Goal: Information Seeking & Learning: Compare options

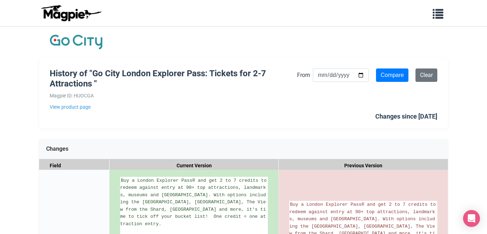
scroll to position [665, 0]
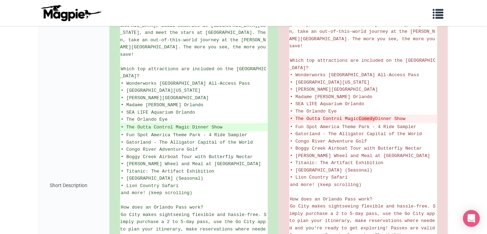
scroll to position [200, 0]
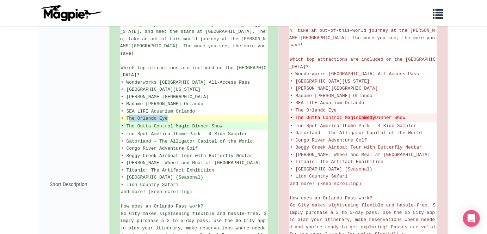
drag, startPoint x: 128, startPoint y: 115, endPoint x: 167, endPoint y: 114, distance: 38.7
click at [167, 116] on span "• The Orlando Eye" at bounding box center [144, 118] width 47 height 5
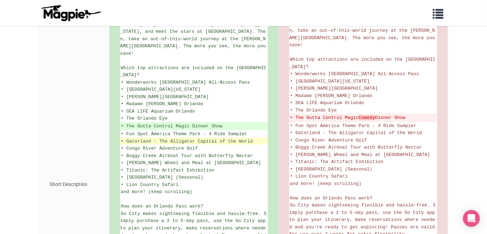
click at [166, 138] on span "• Gatorland - The Alligator Capital of the World" at bounding box center [187, 140] width 132 height 5
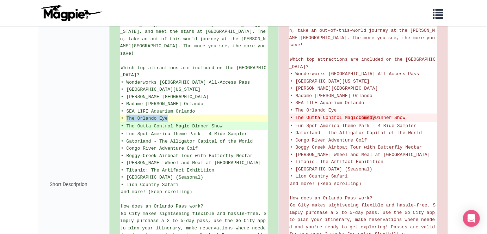
drag, startPoint x: 127, startPoint y: 116, endPoint x: 167, endPoint y: 116, distance: 39.8
click at [167, 116] on span "• The Orlando Eye" at bounding box center [144, 118] width 47 height 5
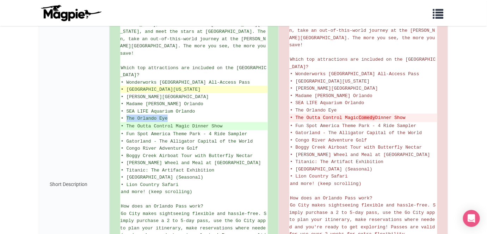
copy span "The Orlando Eye"
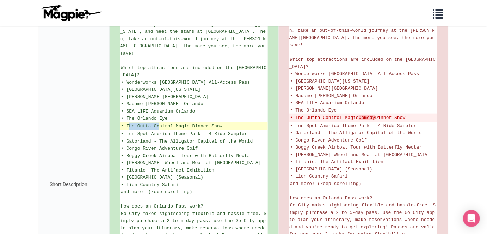
drag, startPoint x: 128, startPoint y: 124, endPoint x: 160, endPoint y: 124, distance: 31.3
click at [160, 124] on ins "• The Outta Control Magic Dinner Show" at bounding box center [194, 126] width 146 height 7
drag, startPoint x: 126, startPoint y: 124, endPoint x: 225, endPoint y: 121, distance: 98.7
click at [225, 123] on ins "• The Outta Control Magic Dinner Show" at bounding box center [194, 126] width 146 height 7
copy ins "The Outta Control Magic Dinner Show"
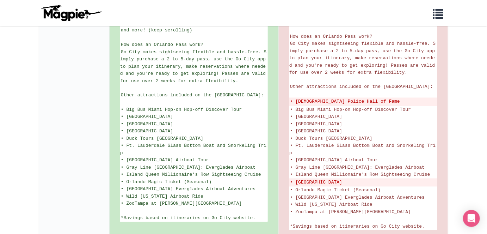
scroll to position [358, 0]
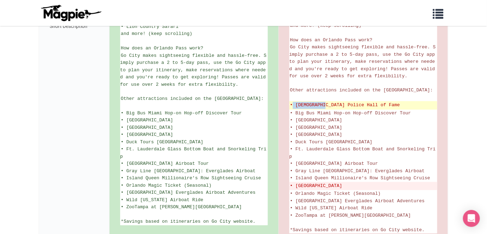
drag, startPoint x: 294, startPoint y: 100, endPoint x: 326, endPoint y: 101, distance: 32.4
click at [326, 102] on del "• American Police Hall of Fame" at bounding box center [363, 105] width 147 height 7
drag, startPoint x: 296, startPoint y: 101, endPoint x: 336, endPoint y: 100, distance: 40.5
click at [336, 102] on del "• American Police Hall of Fame" at bounding box center [363, 105] width 147 height 7
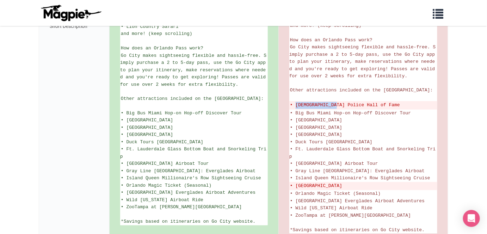
copy del "American Police"
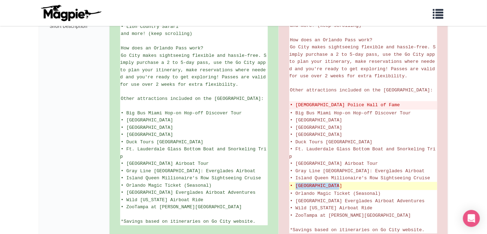
drag, startPoint x: 296, startPoint y: 180, endPoint x: 339, endPoint y: 180, distance: 43.0
click at [339, 182] on del "• Miami Seaquarium" at bounding box center [363, 185] width 147 height 7
copy del "Miami Seaquarium"
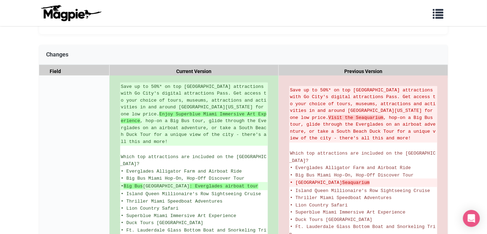
scroll to position [103, 0]
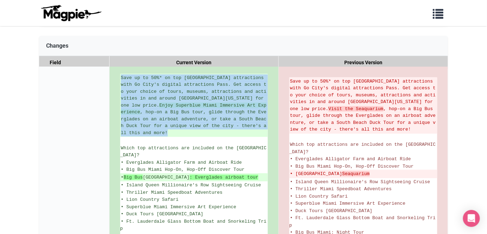
drag, startPoint x: 245, startPoint y: 127, endPoint x: 117, endPoint y: 80, distance: 136.2
copy ins "Save up to 50%* on top Miami attractions with Go City's digital attractions Pas…"
drag, startPoint x: 296, startPoint y: 163, endPoint x: 339, endPoint y: 161, distance: 43.4
click at [339, 170] on del "• Miami Seaquarium" at bounding box center [363, 173] width 147 height 7
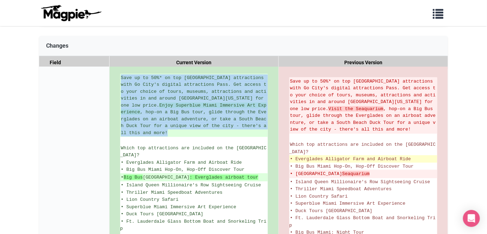
copy del "Miami Seaquarium"
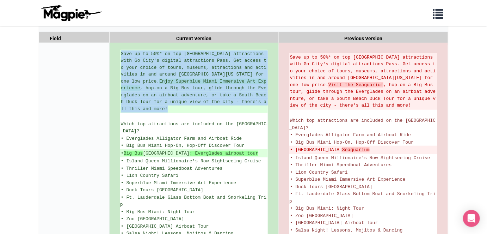
scroll to position [143, 0]
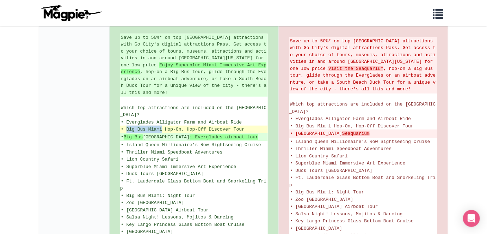
drag, startPoint x: 127, startPoint y: 115, endPoint x: 162, endPoint y: 113, distance: 35.3
click at [162, 126] on span "• Big Bus Miami Hop-On, Hop-Off Discover Tour" at bounding box center [183, 128] width 124 height 5
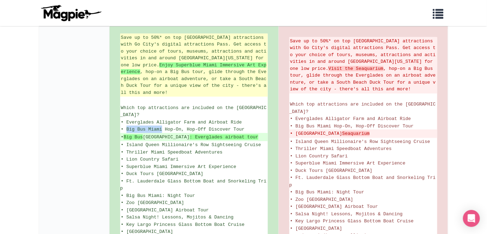
copy span "Big Bus Miami"
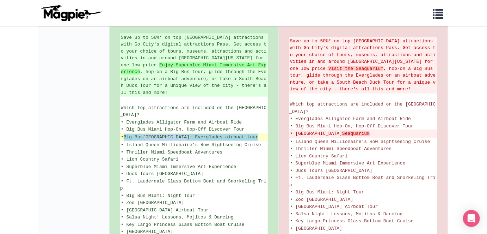
drag, startPoint x: 127, startPoint y: 122, endPoint x: 233, endPoint y: 121, distance: 106.0
click at [233, 134] on ins "• Big Bus Miami : Everglades airboat tour" at bounding box center [194, 137] width 146 height 7
copy ins "Big Bus Miami : Everglades airboat tour"
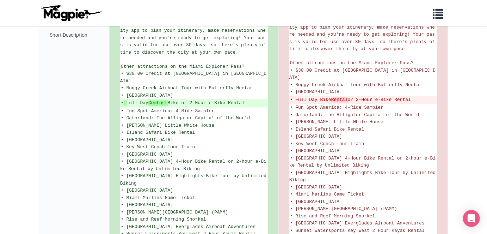
scroll to position [388, 0]
drag, startPoint x: 127, startPoint y: 75, endPoint x: 185, endPoint y: 77, distance: 58.2
click at [173, 92] on span "• Daytona International Speedway" at bounding box center [147, 94] width 52 height 5
copy span "Daytona International"
drag, startPoint x: 128, startPoint y: 84, endPoint x: 254, endPoint y: 82, distance: 126.1
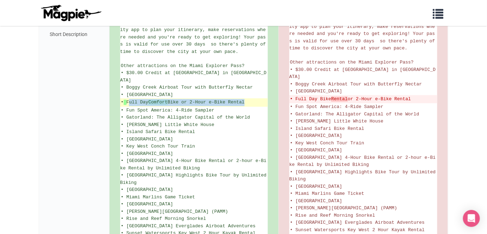
click at [254, 99] on ins "• Full Day Comfort Bike or 2-Hour e-Bike Rental" at bounding box center [194, 102] width 146 height 7
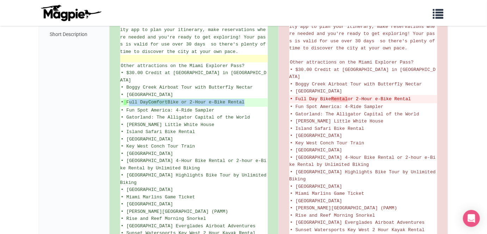
copy ins "Full Day Comfort Bike or 2-Hour e-Bike Rental"
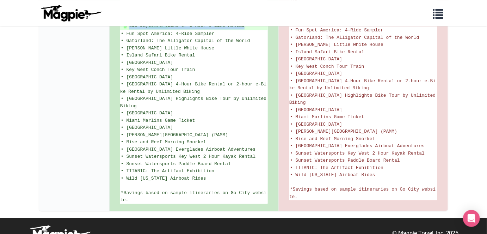
scroll to position [465, 0]
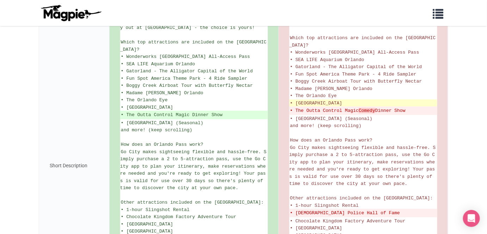
scroll to position [208, 0]
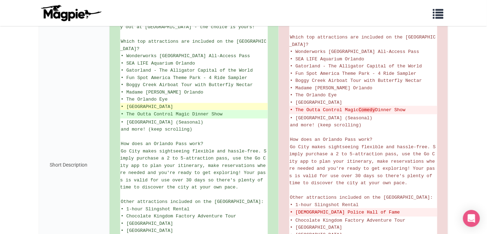
drag, startPoint x: 125, startPoint y: 103, endPoint x: 200, endPoint y: 103, distance: 74.7
click at [173, 104] on span "• Museum of Illusions Orlando" at bounding box center [147, 106] width 52 height 5
copy span "Museum of Illusions Orlando"
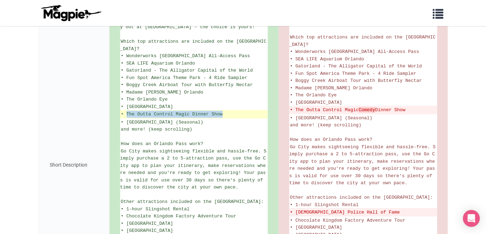
drag, startPoint x: 127, startPoint y: 110, endPoint x: 222, endPoint y: 110, distance: 94.8
click at [222, 111] on ins "• The Outta Control Magic Dinner Show" at bounding box center [194, 114] width 146 height 7
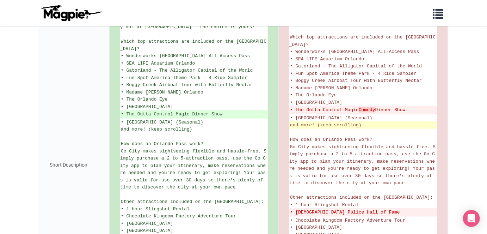
click at [325, 126] on li "and more! (keep scrolling)" at bounding box center [363, 124] width 148 height 7
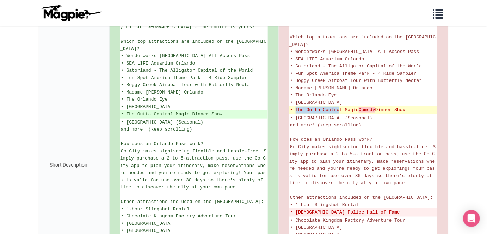
drag, startPoint x: 294, startPoint y: 106, endPoint x: 341, endPoint y: 107, distance: 46.5
click at [341, 107] on del "• The Outta Control Magic Comedy Dinner Show" at bounding box center [363, 109] width 147 height 7
copy del "The Outta Contro"
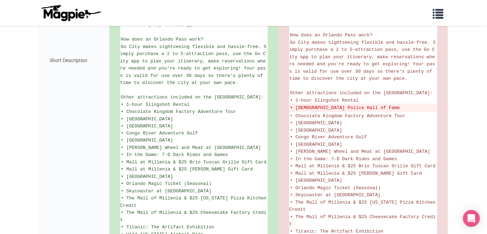
scroll to position [324, 0]
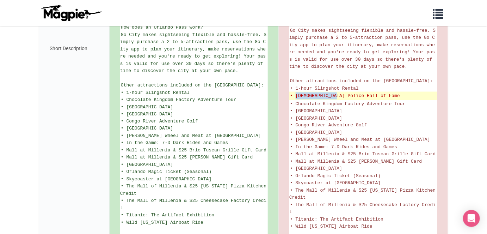
drag, startPoint x: 296, startPoint y: 92, endPoint x: 336, endPoint y: 92, distance: 40.5
click at [336, 92] on del "• American Police Hall of Fame" at bounding box center [363, 95] width 147 height 7
copy del "American Police"
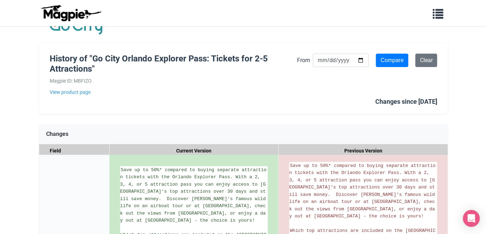
scroll to position [6, 0]
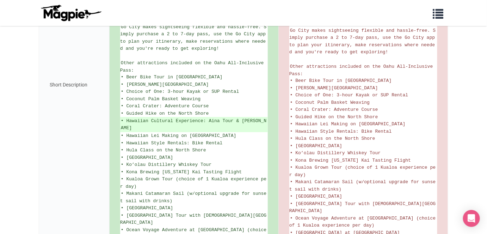
scroll to position [371, 0]
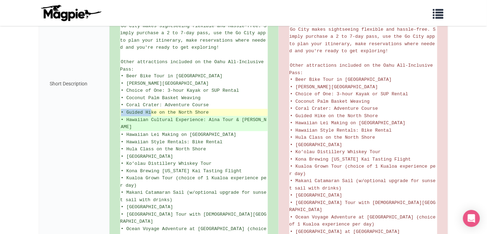
drag, startPoint x: 209, startPoint y: 101, endPoint x: 150, endPoint y: 102, distance: 58.8
click at [150, 109] on li "• Guided Hike on the North Shore" at bounding box center [194, 112] width 148 height 7
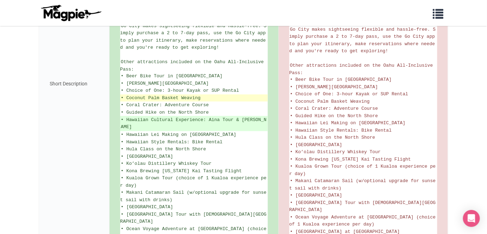
click at [231, 94] on li "• Coconut Palm Basket Weaving" at bounding box center [194, 97] width 148 height 7
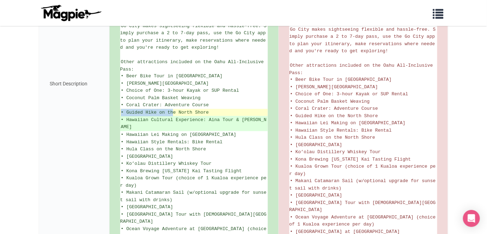
drag, startPoint x: 210, startPoint y: 101, endPoint x: 173, endPoint y: 99, distance: 37.0
click at [173, 109] on li "• Guided Hike on the North Shore" at bounding box center [194, 112] width 148 height 7
click at [203, 109] on li "• Guided Hike on the North Shore" at bounding box center [194, 112] width 148 height 7
drag, startPoint x: 127, startPoint y: 100, endPoint x: 208, endPoint y: 101, distance: 81.0
click at [208, 110] on span "• Guided Hike on the North Shore" at bounding box center [165, 112] width 88 height 5
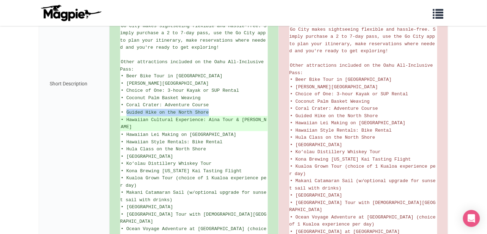
copy span "Guided Hike on the North Shore"
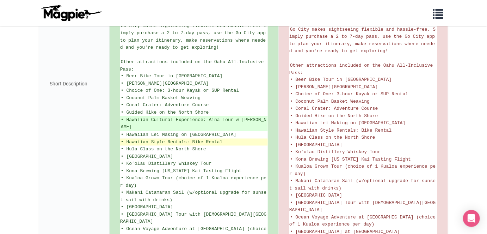
click at [249, 138] on li "• Hawaiian Style Rentals: Bike Rental" at bounding box center [194, 141] width 148 height 7
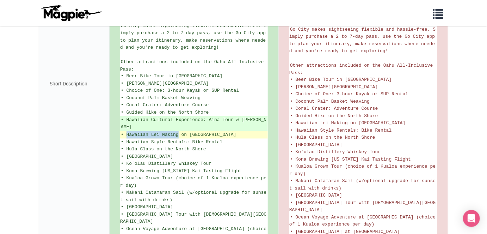
drag, startPoint x: 127, startPoint y: 123, endPoint x: 178, endPoint y: 122, distance: 51.4
click at [178, 132] on span "• Hawaiian Lei Making on Sunset Beach" at bounding box center [179, 134] width 116 height 5
copy span "Hawaiian Lei Making"
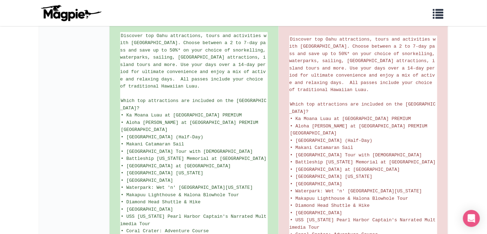
scroll to position [145, 0]
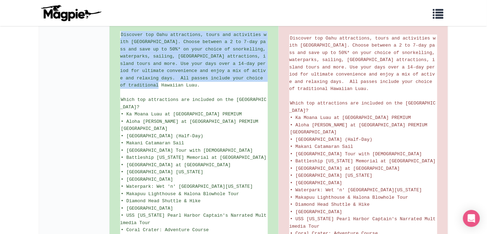
drag, startPoint x: 160, startPoint y: 86, endPoint x: 119, endPoint y: 35, distance: 64.9
copy span "Discover top Oahu attractions, tours and activities with Go City. Choose betwee…"
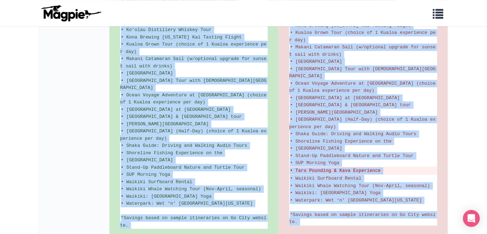
scroll to position [521, 0]
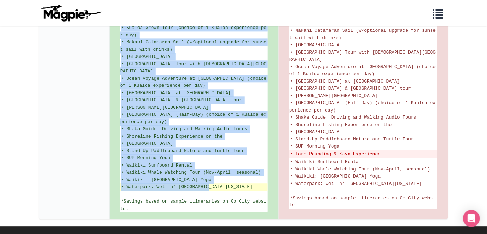
drag, startPoint x: 122, startPoint y: 98, endPoint x: 208, endPoint y: 166, distance: 110.1
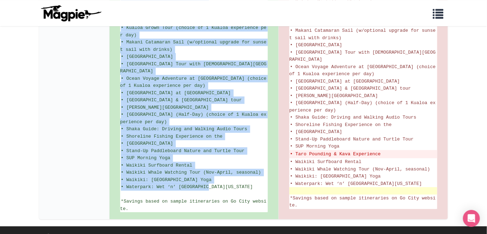
copy ul "Which top attractions are included on the Oahu Pass? • Ka Moana Luau at Aloha T…"
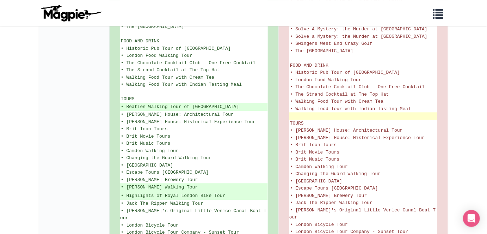
scroll to position [475, 0]
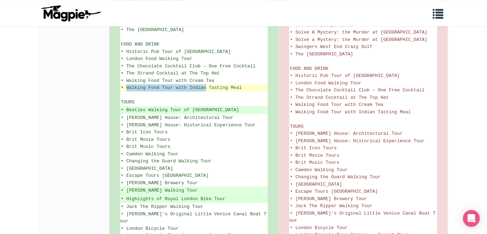
drag, startPoint x: 128, startPoint y: 75, endPoint x: 206, endPoint y: 76, distance: 78.2
click at [206, 85] on span "• Walking Food Tour with Indian Tasting Meal" at bounding box center [181, 87] width 121 height 5
copy span "Walking Food Tour with [DEMOGRAPHIC_DATA]"
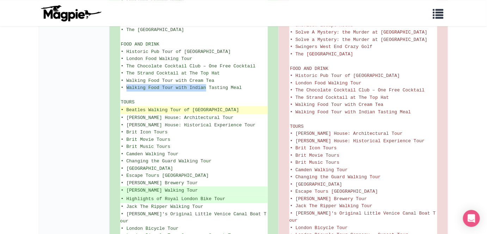
drag, startPoint x: 127, startPoint y: 95, endPoint x: 256, endPoint y: 99, distance: 129.3
click at [256, 106] on ins "• Beatles Walking Tour of [GEOGRAPHIC_DATA]" at bounding box center [194, 109] width 146 height 7
copy ins "Beatles Walking Tour of [GEOGRAPHIC_DATA]"
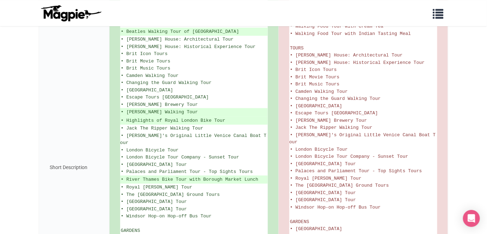
scroll to position [556, 0]
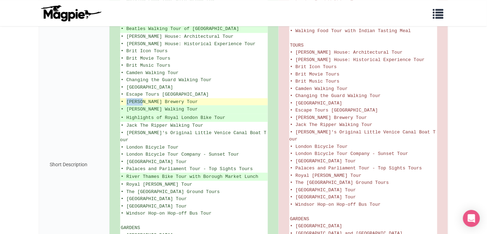
drag, startPoint x: 126, startPoint y: 86, endPoint x: 143, endPoint y: 86, distance: 16.2
click at [143, 99] on span "• Fuller's Brewery Tour" at bounding box center [159, 101] width 77 height 5
copy span "Fuller"
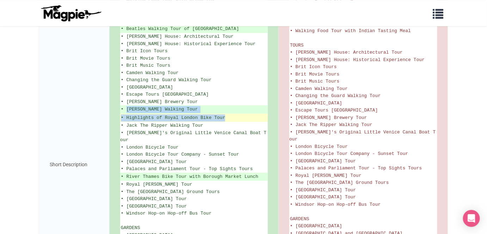
drag, startPoint x: 127, startPoint y: 94, endPoint x: 228, endPoint y: 102, distance: 101.1
click at [228, 102] on ul "See all that London has to offer with the London Pass® and save up to 50%* vs b…" at bounding box center [194, 164] width 148 height 1088
copy ul "Harry Potter Walking Tour • Highlights of Royal London Bike Tour"
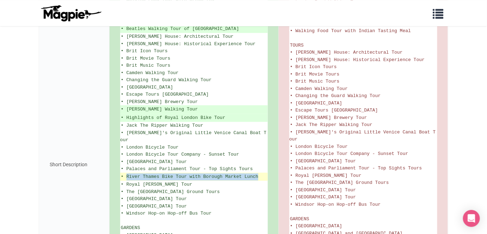
drag, startPoint x: 126, startPoint y: 155, endPoint x: 257, endPoint y: 152, distance: 131.4
click at [257, 173] on ins "• River Thames Bike Tour with Borough Market Lunch" at bounding box center [194, 176] width 146 height 7
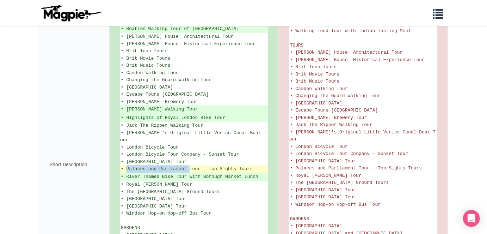
drag, startPoint x: 127, startPoint y: 147, endPoint x: 190, endPoint y: 148, distance: 62.7
click at [190, 166] on span "• Palaces and Parliament Tour - Top Sights Tours" at bounding box center [187, 168] width 132 height 5
copy span "Palaces and Parliament"
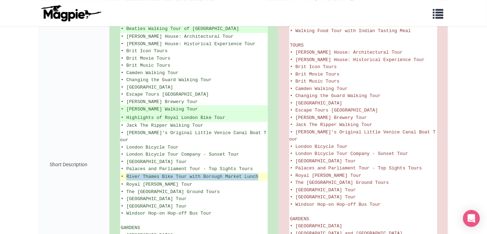
drag, startPoint x: 138, startPoint y: 153, endPoint x: 257, endPoint y: 153, distance: 119.4
click at [257, 173] on ins "• River Thames Bike Tour with Borough Market Lunch" at bounding box center [194, 176] width 146 height 7
copy ins "River Thames Bike Tour with Borough Market Lunch"
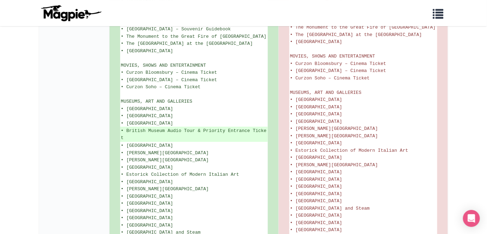
scroll to position [846, 0]
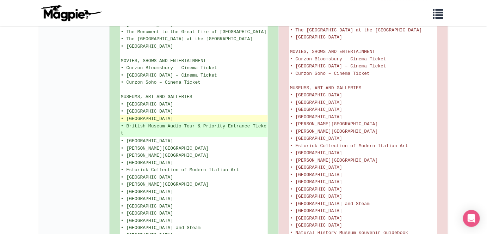
drag, startPoint x: 126, startPoint y: 101, endPoint x: 205, endPoint y: 101, distance: 78.6
click at [173, 116] on span "• Brighton Museum & Art Gallery" at bounding box center [147, 118] width 52 height 5
copy span "Brighton Museum & Art Gallery"
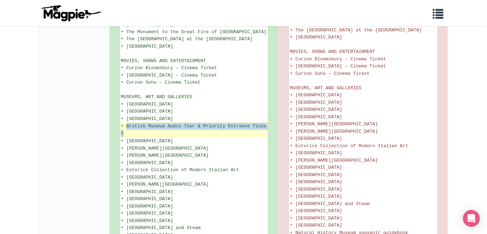
drag, startPoint x: 128, startPoint y: 108, endPoint x: 128, endPoint y: 114, distance: 6.0
click at [128, 123] on ins "• British Museum Audio Tour & Priority Entrance Ticket" at bounding box center [194, 130] width 146 height 14
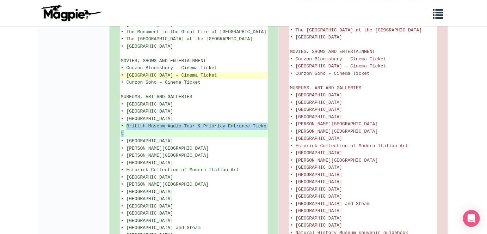
copy ins "British Museum Audio Tour & Priority Entrance Ticket"
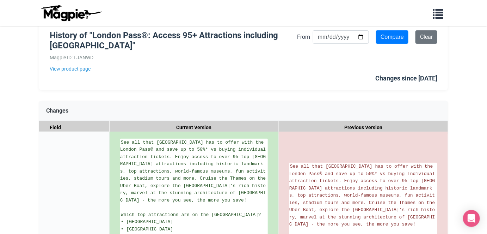
scroll to position [0, 0]
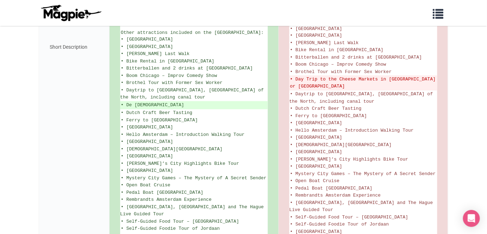
scroll to position [412, 0]
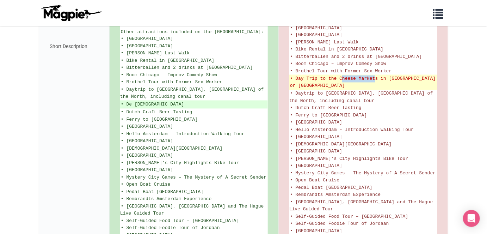
drag, startPoint x: 343, startPoint y: 80, endPoint x: 375, endPoint y: 79, distance: 32.1
click at [375, 79] on del "• Day Trip to the Cheese Markets in [GEOGRAPHIC_DATA] or [GEOGRAPHIC_DATA]" at bounding box center [363, 82] width 147 height 14
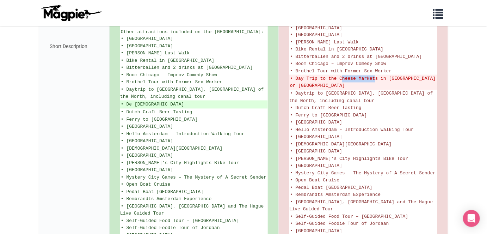
copy del "Cheese Marke"
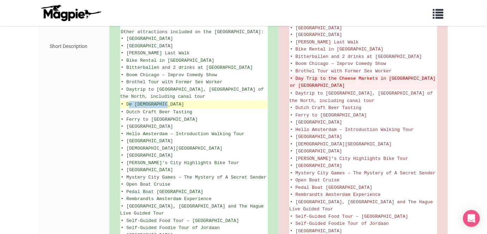
drag, startPoint x: 130, startPoint y: 98, endPoint x: 167, endPoint y: 98, distance: 37.0
click at [167, 101] on ins "• De [DEMOGRAPHIC_DATA]" at bounding box center [194, 104] width 146 height 7
copy ins "De [DEMOGRAPHIC_DATA]"
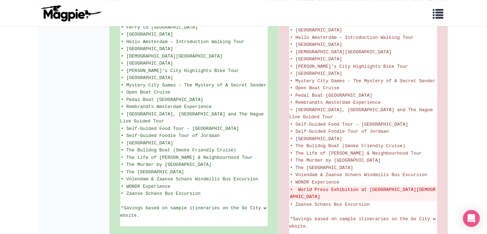
scroll to position [509, 0]
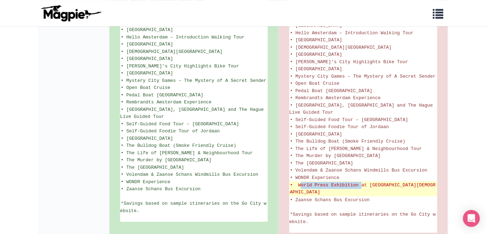
drag, startPoint x: 301, startPoint y: 177, endPoint x: 361, endPoint y: 177, distance: 59.9
click at [361, 181] on del "• World Press Exhibition at [GEOGRAPHIC_DATA][DEMOGRAPHIC_DATA]" at bounding box center [363, 188] width 147 height 14
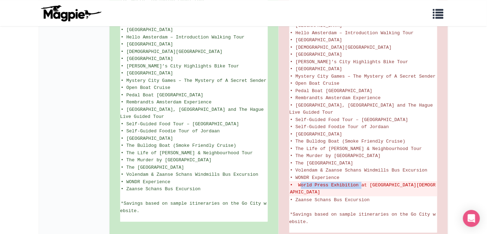
copy del "World Press Exhibition"
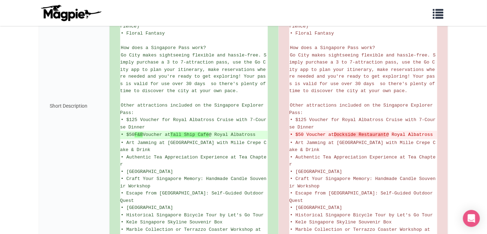
scroll to position [374, 0]
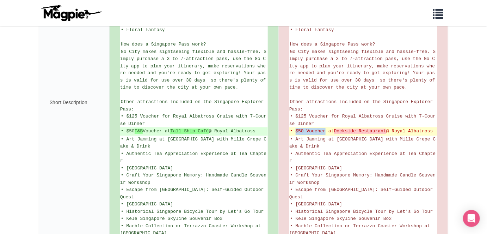
drag, startPoint x: 295, startPoint y: 111, endPoint x: 326, endPoint y: 113, distance: 31.4
click at [326, 128] on del "• $50 Voucher at [GEOGRAPHIC_DATA] Restaurant @ [GEOGRAPHIC_DATA]" at bounding box center [363, 131] width 147 height 7
copy del "$50 Voucher"
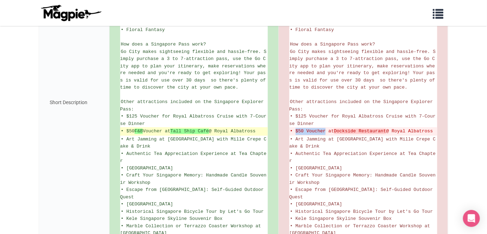
drag, startPoint x: 126, startPoint y: 116, endPoint x: 267, endPoint y: 114, distance: 140.9
click at [267, 128] on ins "• $50 F&B Voucher at [GEOGRAPHIC_DATA] @ Royal Albatross" at bounding box center [194, 131] width 146 height 7
copy ins "$50 F&B Voucher at Tall Ship Café @ Royal Albatross"
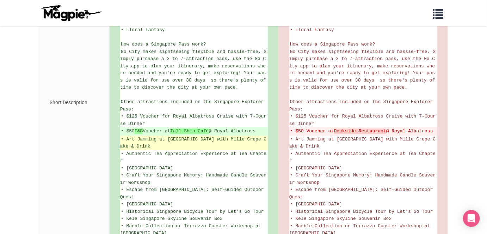
click at [161, 136] on li "• Art Jamming at [GEOGRAPHIC_DATA] with Mille Crepe Cake & Drink" at bounding box center [194, 143] width 148 height 14
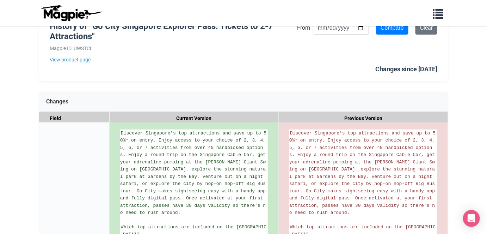
scroll to position [0, 0]
